Goal: Information Seeking & Learning: Find specific fact

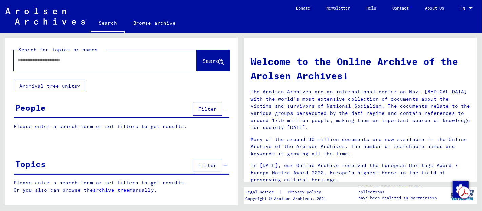
click at [44, 60] on input "text" at bounding box center [97, 60] width 159 height 7
type input "********"
click at [205, 62] on span "Search" at bounding box center [213, 60] width 20 height 7
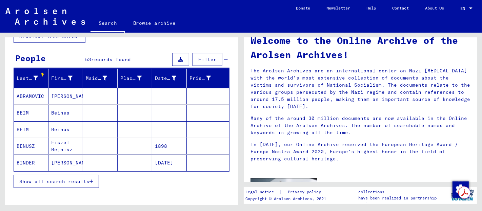
scroll to position [54, 0]
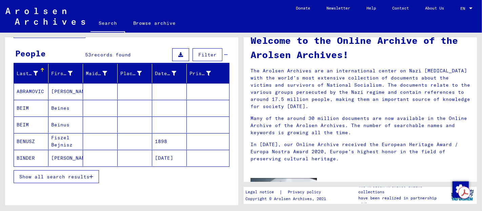
click at [55, 173] on span "Show all search results" at bounding box center [54, 176] width 70 height 6
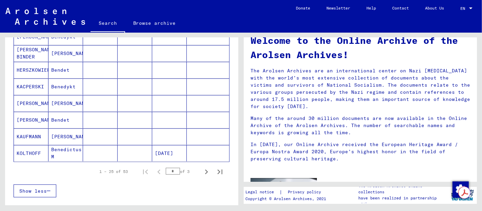
scroll to position [407, 0]
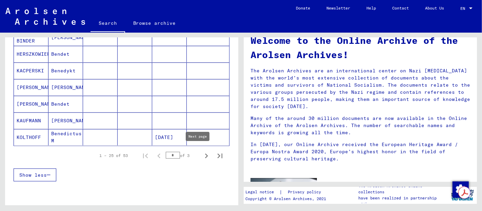
click at [202, 152] on icon "Next page" at bounding box center [206, 155] width 9 height 9
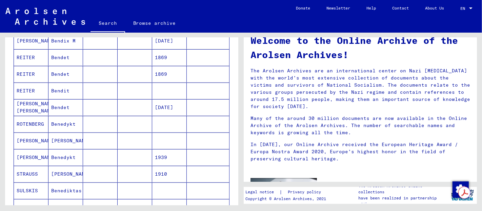
scroll to position [430, 0]
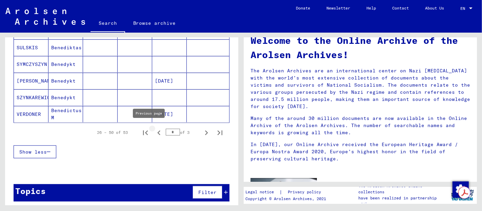
click at [155, 129] on icon "Previous page" at bounding box center [158, 132] width 9 height 9
type input "*"
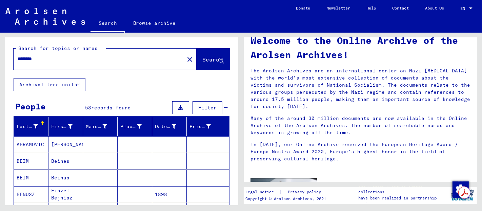
scroll to position [33, 0]
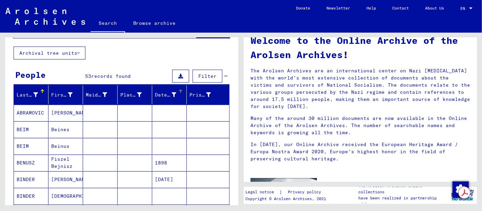
click at [157, 93] on div "Date of Birth" at bounding box center [165, 94] width 21 height 7
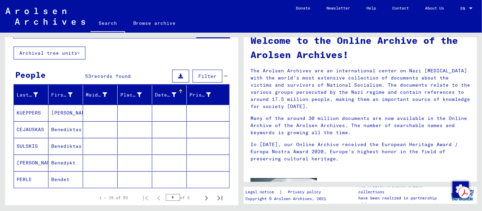
click at [157, 93] on div "Date of Birth" at bounding box center [165, 94] width 21 height 7
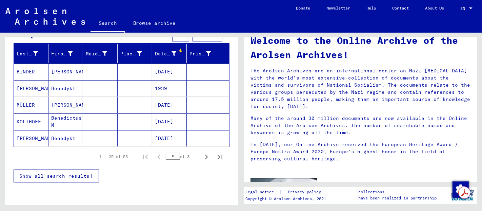
scroll to position [76, 0]
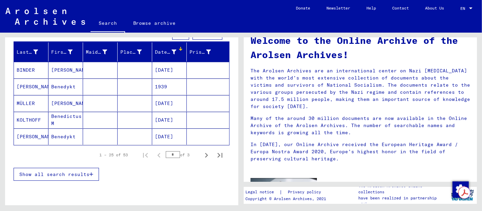
click at [63, 173] on span "Show all search results" at bounding box center [54, 174] width 70 height 6
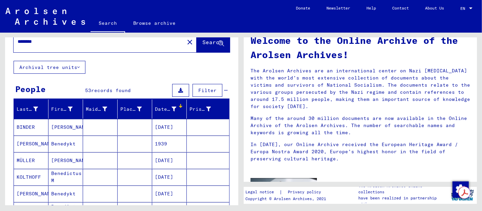
scroll to position [0, 0]
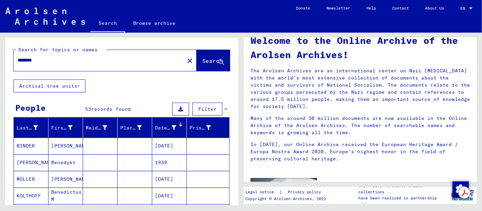
drag, startPoint x: 45, startPoint y: 58, endPoint x: 38, endPoint y: 60, distance: 7.1
click at [38, 60] on input "********" at bounding box center [97, 60] width 159 height 7
click at [36, 61] on input "******" at bounding box center [97, 60] width 159 height 7
type input "******"
click at [205, 63] on span "Search" at bounding box center [213, 60] width 20 height 7
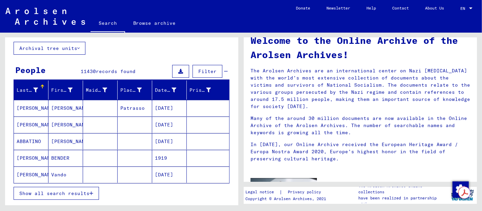
scroll to position [38, 0]
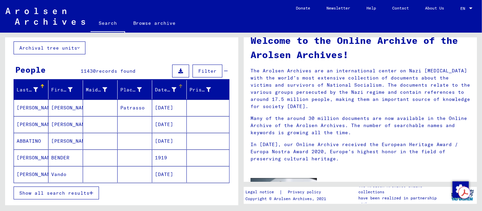
click at [157, 86] on div "Date of Birth" at bounding box center [165, 89] width 21 height 7
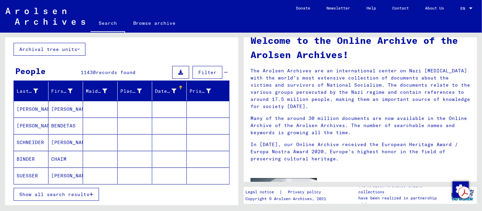
scroll to position [32, 0]
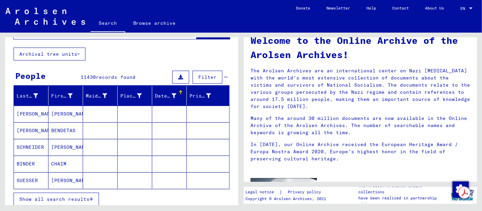
click at [166, 95] on div "Date of Birth" at bounding box center [165, 95] width 21 height 7
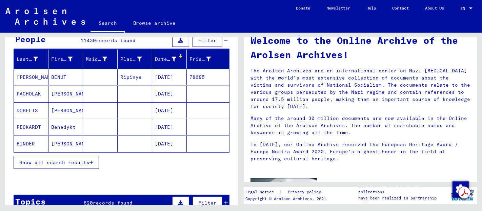
scroll to position [99, 0]
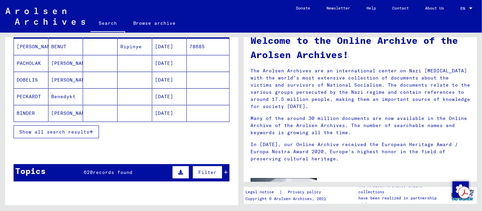
click at [58, 131] on span "Show all search results" at bounding box center [54, 132] width 70 height 6
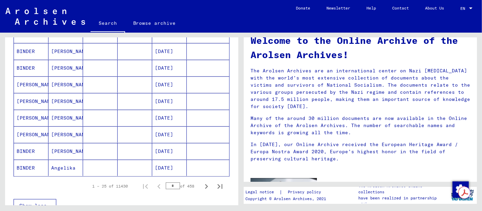
scroll to position [385, 0]
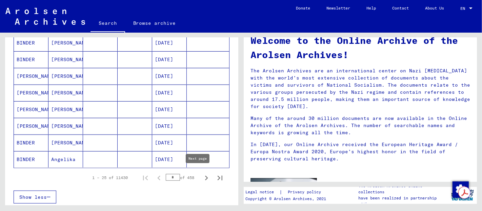
click at [202, 174] on icon "Next page" at bounding box center [206, 177] width 9 height 9
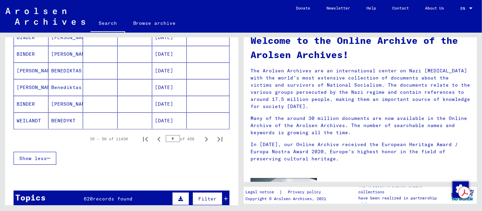
scroll to position [430, 0]
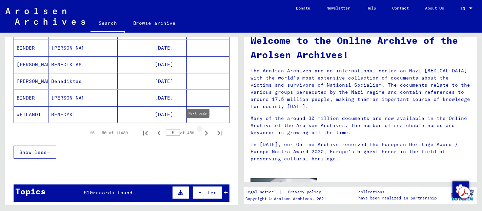
click at [202, 130] on icon "Next page" at bounding box center [206, 132] width 9 height 9
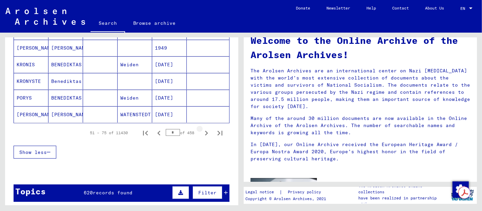
click at [202, 130] on icon "Next page" at bounding box center [206, 132] width 9 height 9
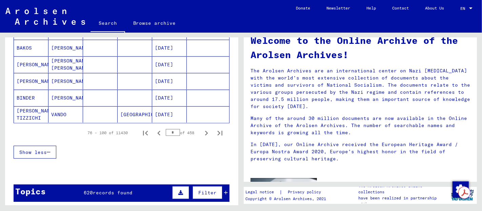
click at [202, 130] on icon "Next page" at bounding box center [206, 132] width 9 height 9
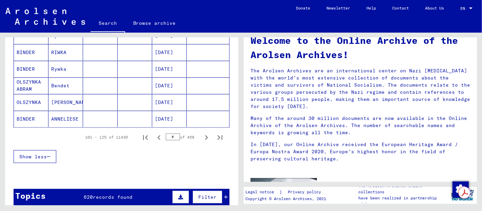
scroll to position [428, 0]
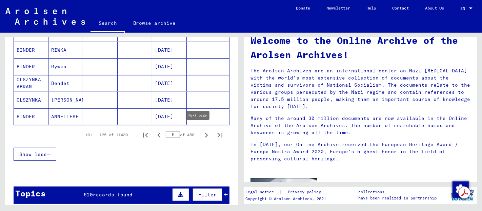
click at [202, 133] on icon "Next page" at bounding box center [206, 134] width 9 height 9
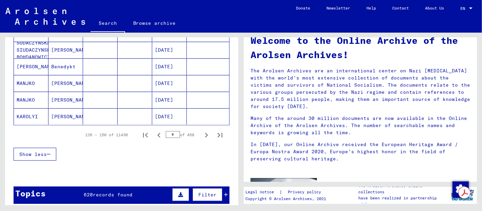
click at [202, 133] on icon "Next page" at bounding box center [206, 134] width 9 height 9
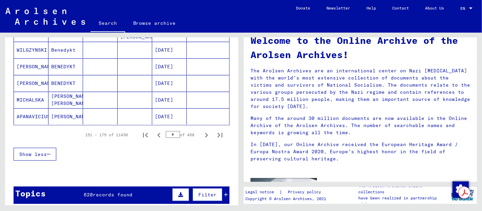
click at [202, 132] on icon "Next page" at bounding box center [206, 134] width 9 height 9
type input "*"
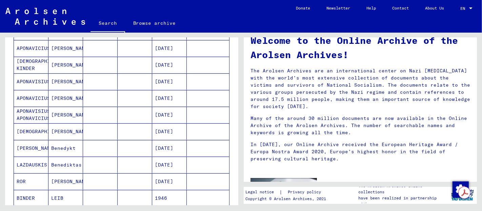
scroll to position [117, 0]
